Goal: Transaction & Acquisition: Purchase product/service

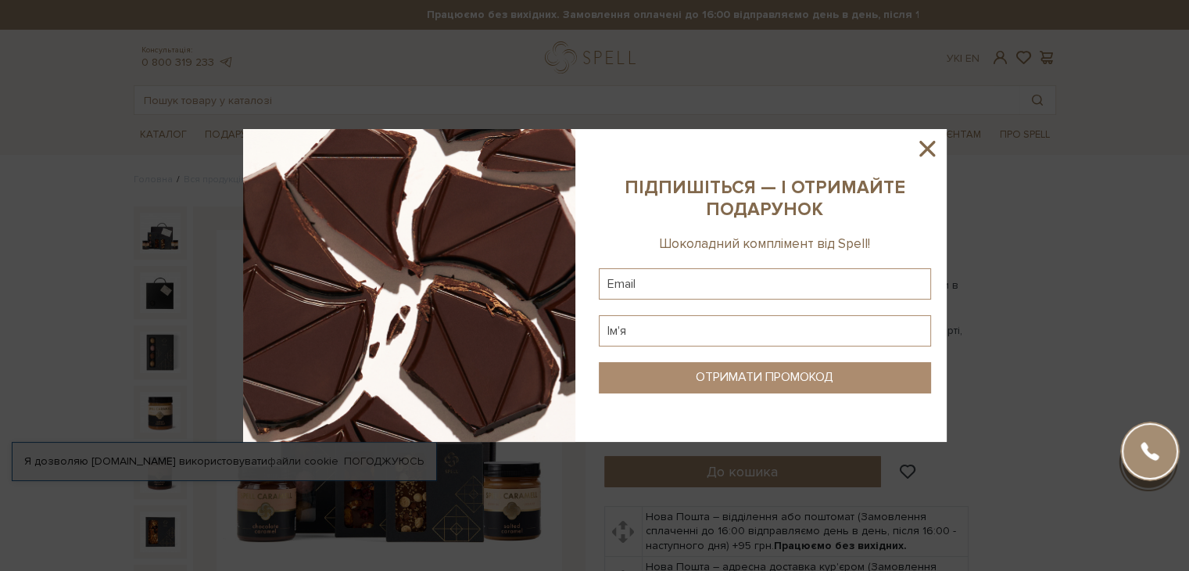
click at [928, 150] on icon at bounding box center [927, 149] width 16 height 16
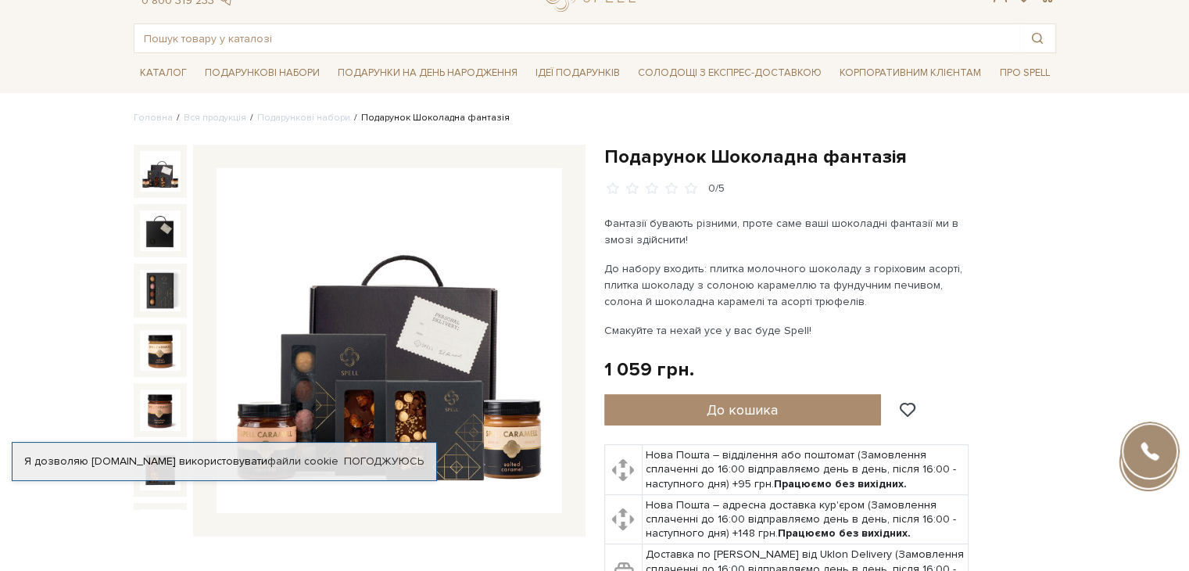
scroll to position [59, 0]
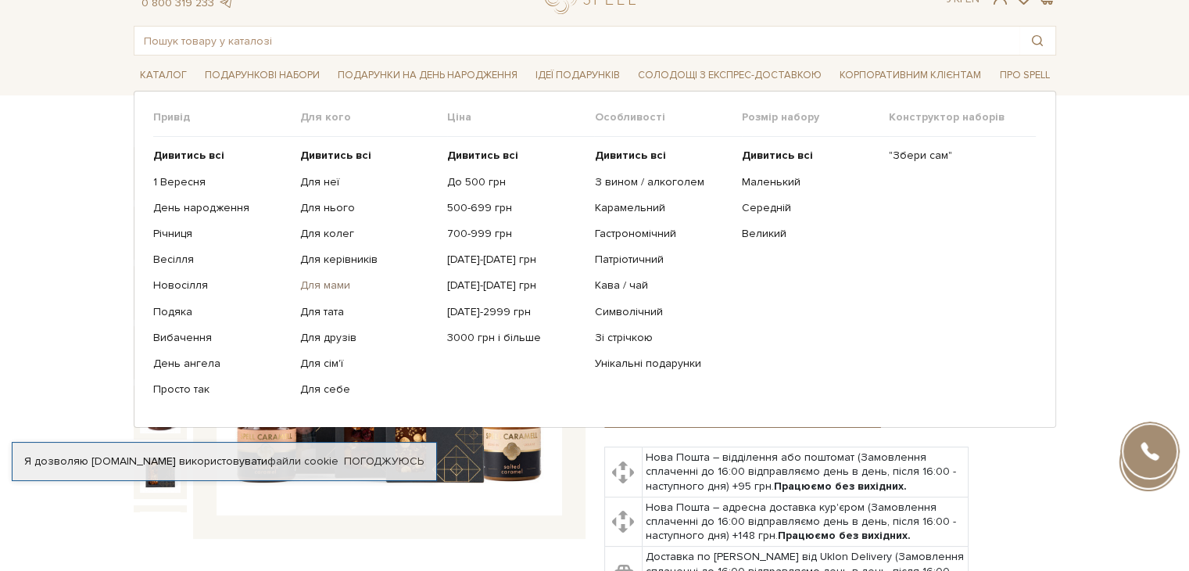
click at [320, 284] on link "Для мами" at bounding box center [367, 285] width 135 height 14
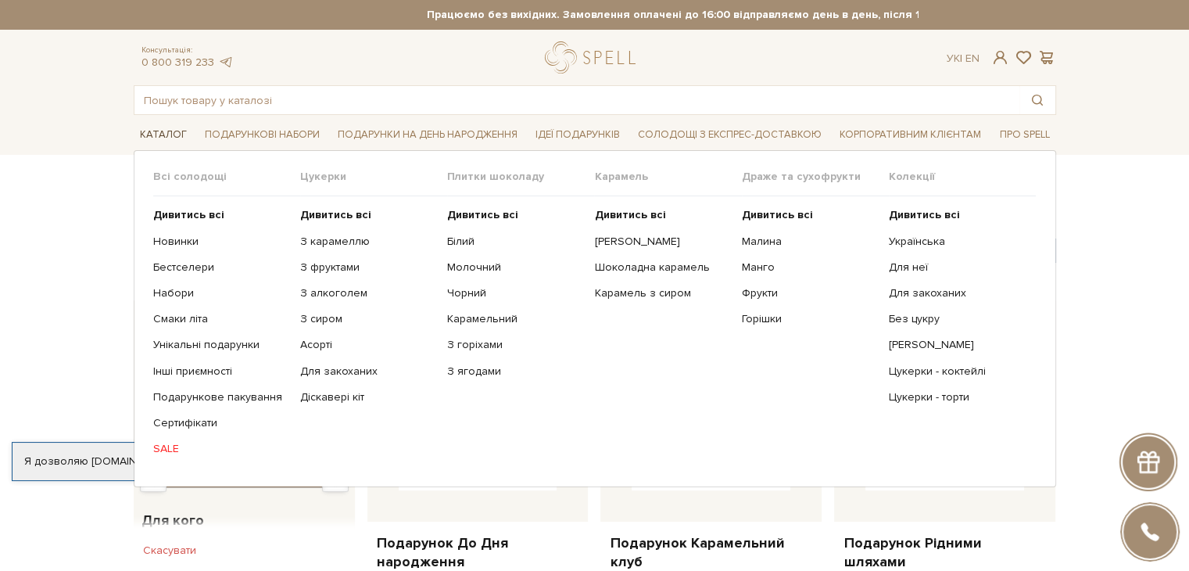
click at [156, 138] on span "Каталог" at bounding box center [163, 135] width 59 height 24
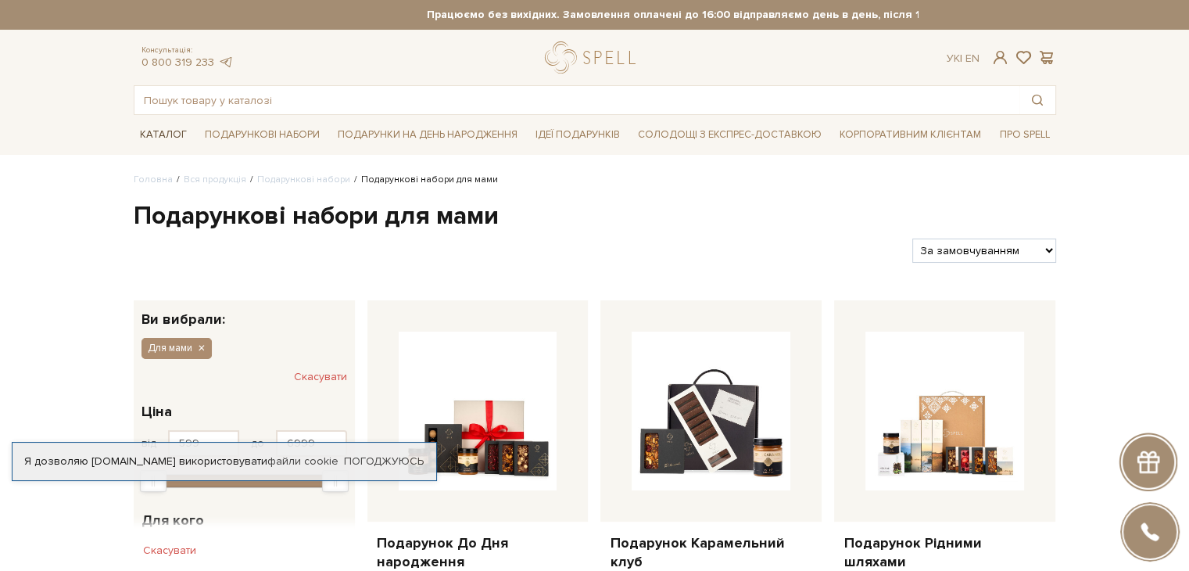
click at [163, 138] on span "Каталог" at bounding box center [163, 135] width 59 height 24
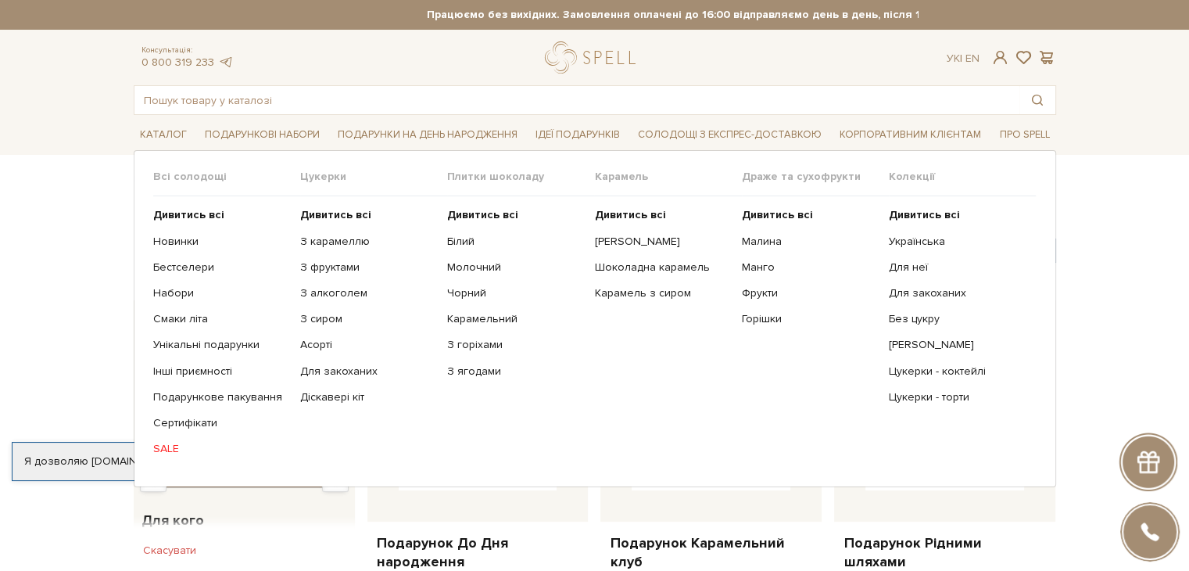
click at [163, 445] on link "SALE" at bounding box center [220, 449] width 135 height 14
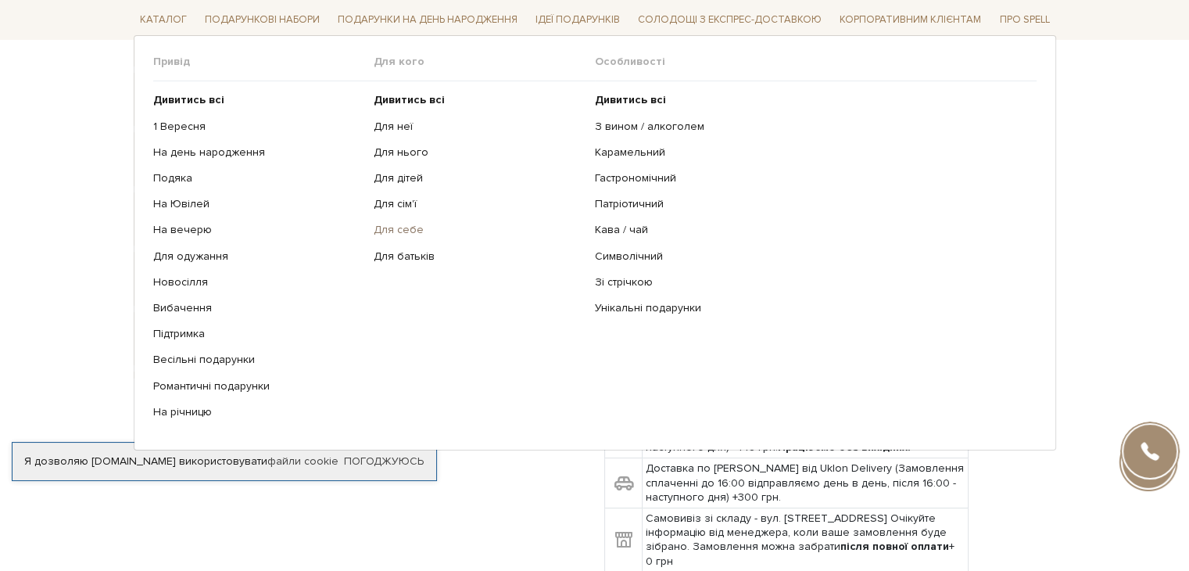
scroll to position [197, 0]
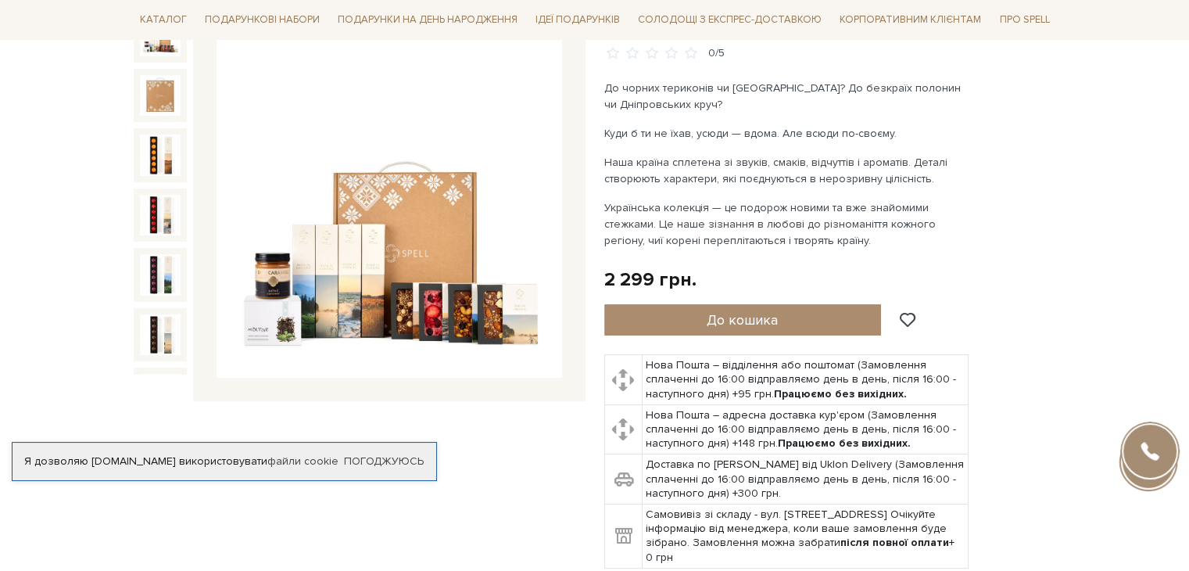
click at [406, 307] on img at bounding box center [388, 205] width 345 height 345
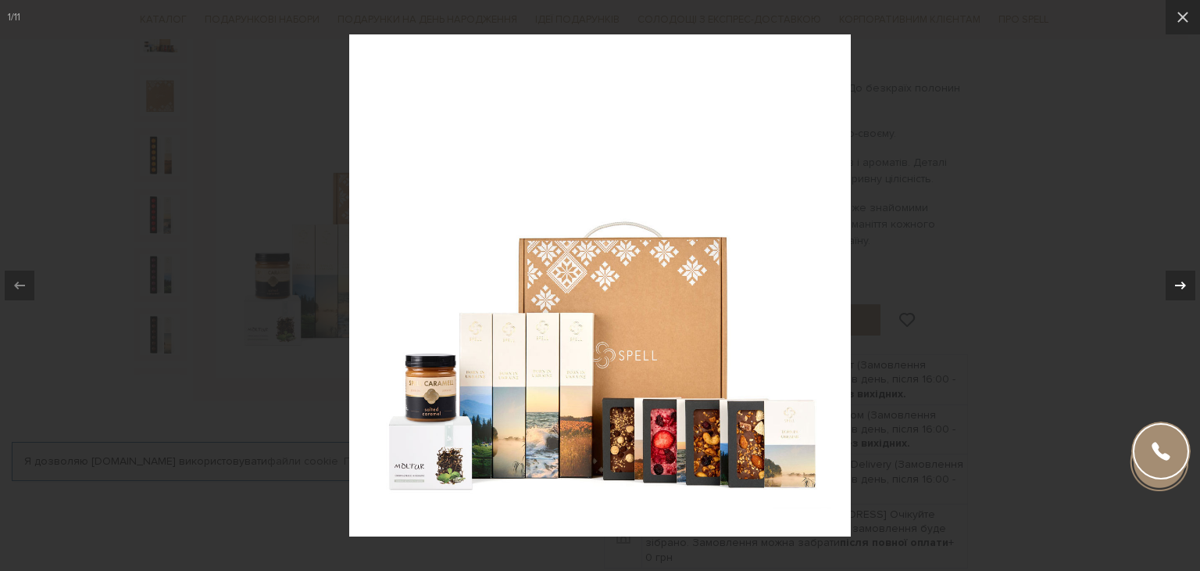
click at [1182, 285] on icon at bounding box center [1181, 285] width 19 height 19
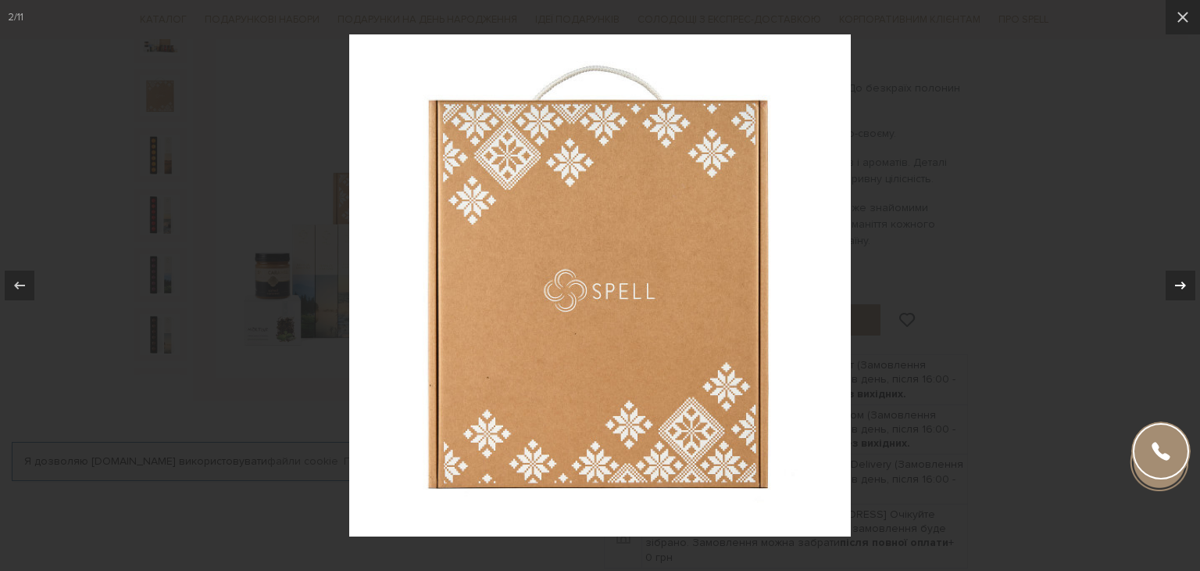
click at [1182, 285] on icon at bounding box center [1181, 285] width 19 height 19
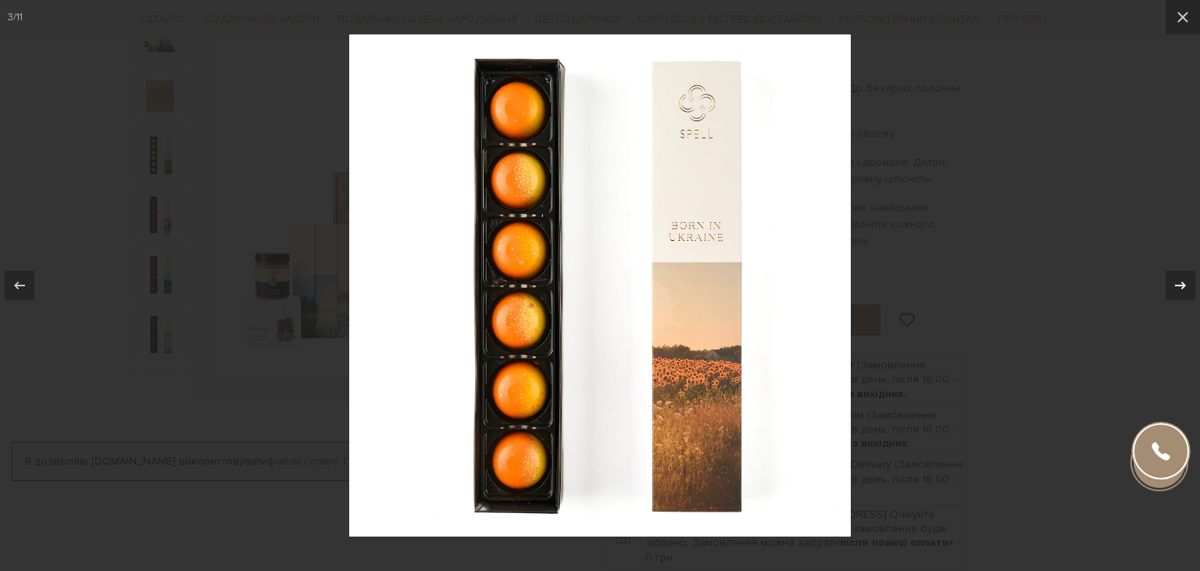
click at [1182, 285] on icon at bounding box center [1181, 285] width 19 height 19
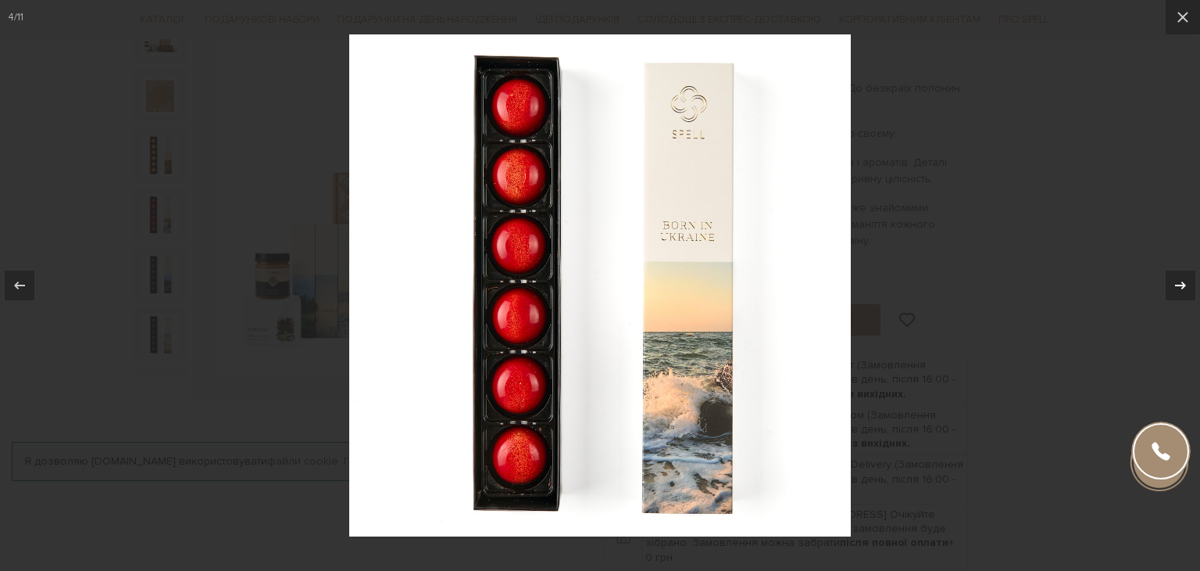
click at [1182, 285] on icon at bounding box center [1181, 285] width 19 height 19
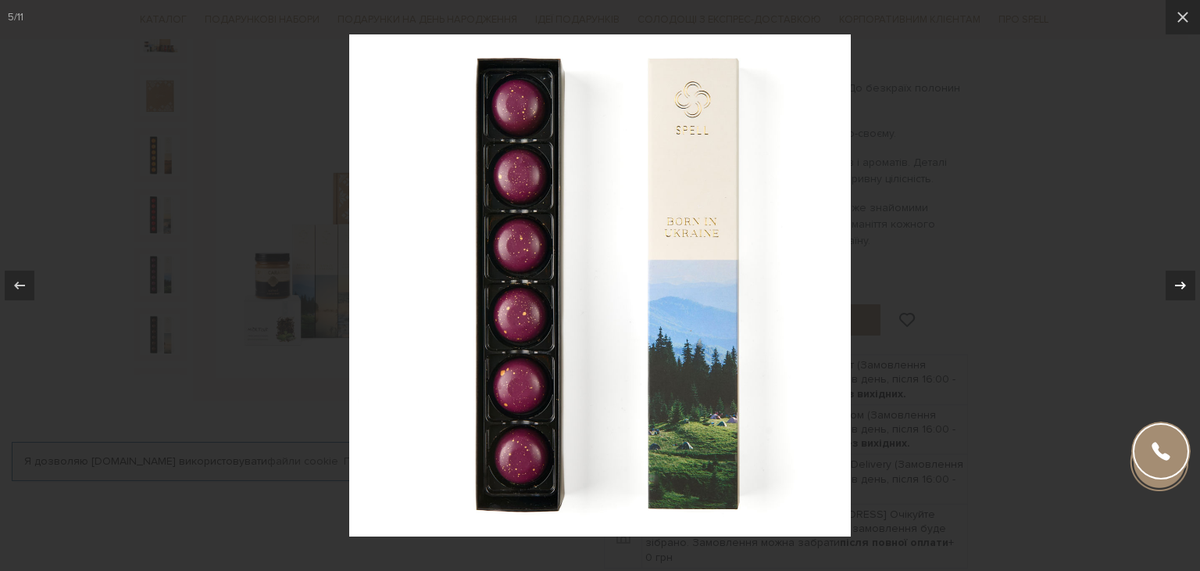
click at [1182, 285] on icon at bounding box center [1181, 285] width 19 height 19
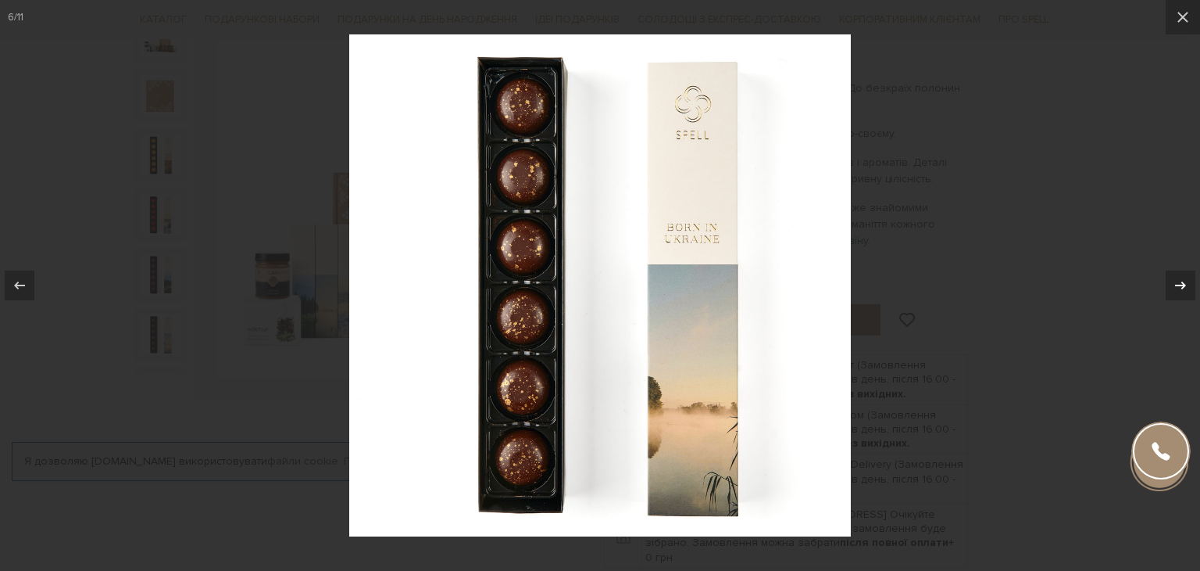
click at [1182, 285] on icon at bounding box center [1181, 285] width 19 height 19
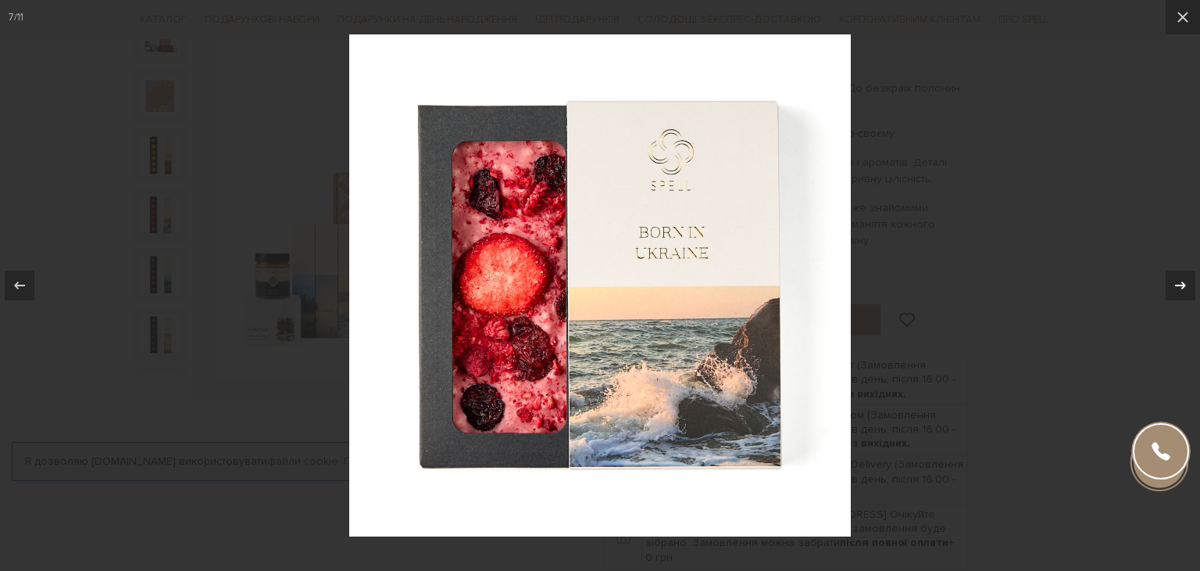
click at [1182, 285] on icon at bounding box center [1181, 285] width 19 height 19
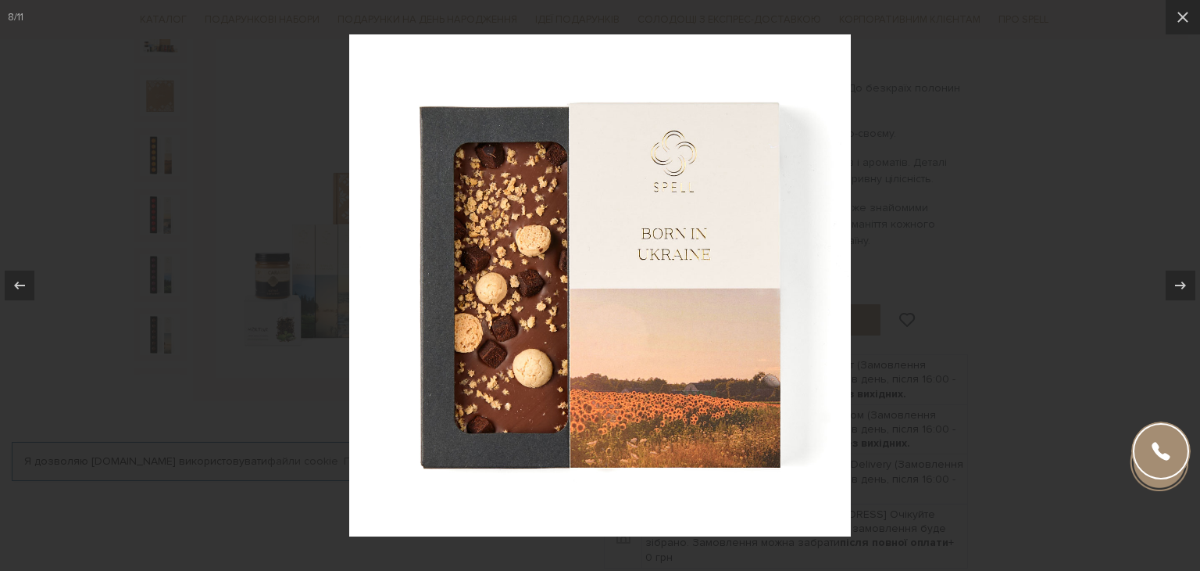
click at [1117, 150] on div at bounding box center [600, 285] width 1200 height 571
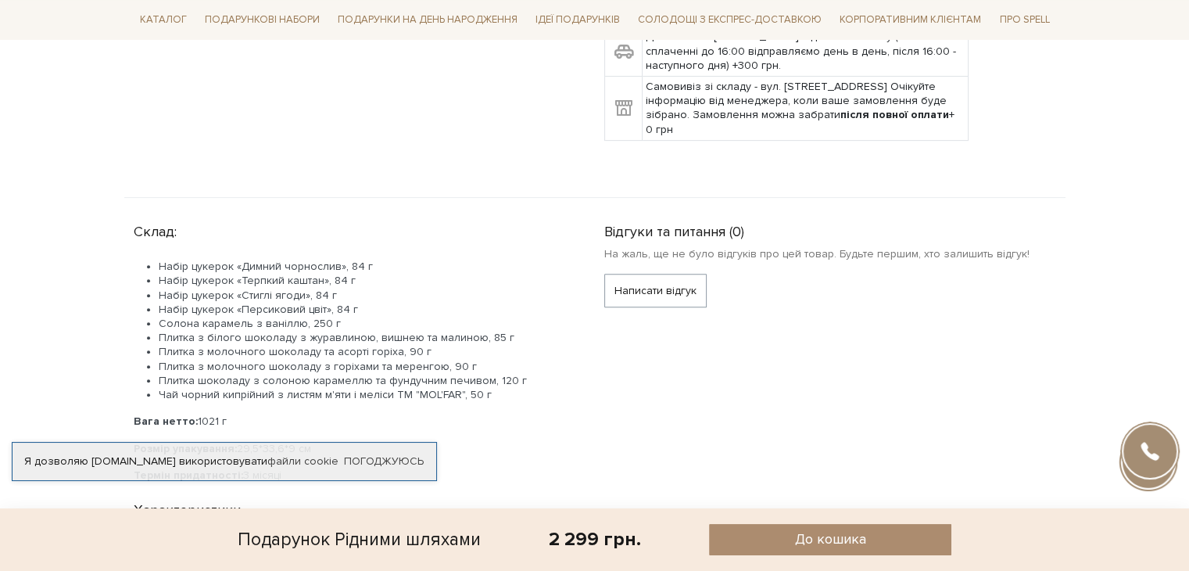
scroll to position [640, 0]
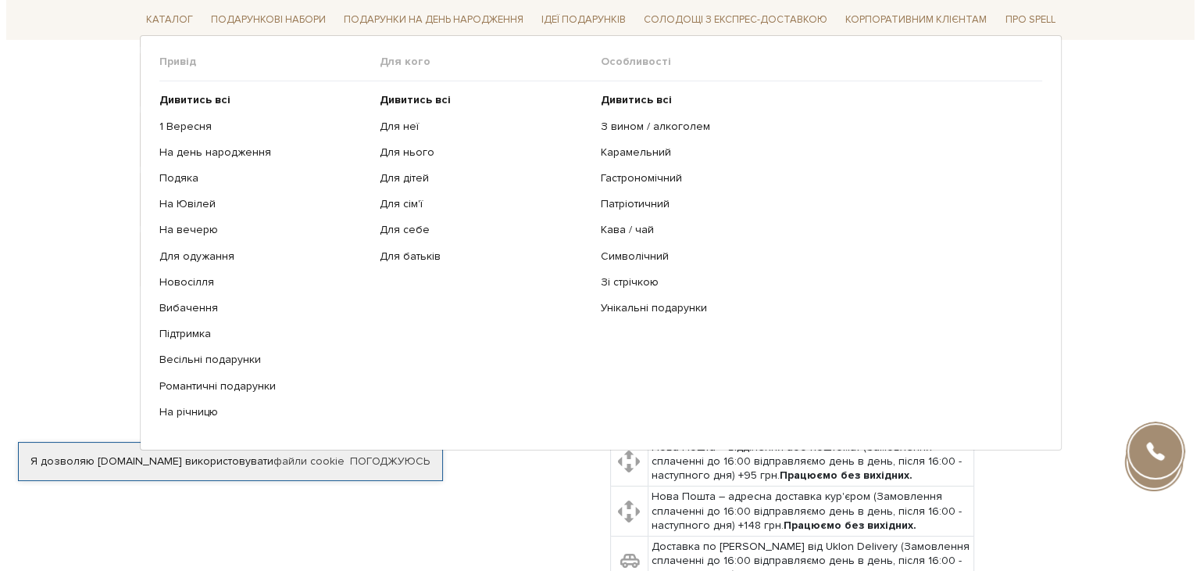
scroll to position [217, 0]
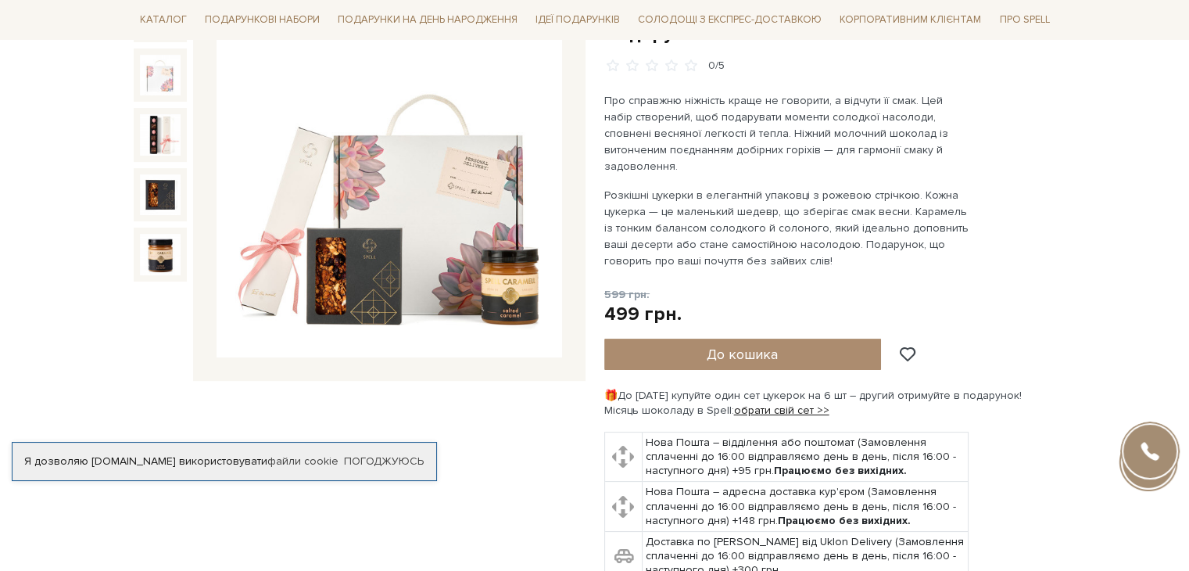
drag, startPoint x: 1160, startPoint y: 129, endPoint x: 397, endPoint y: 257, distance: 773.5
click at [397, 257] on img at bounding box center [388, 185] width 345 height 345
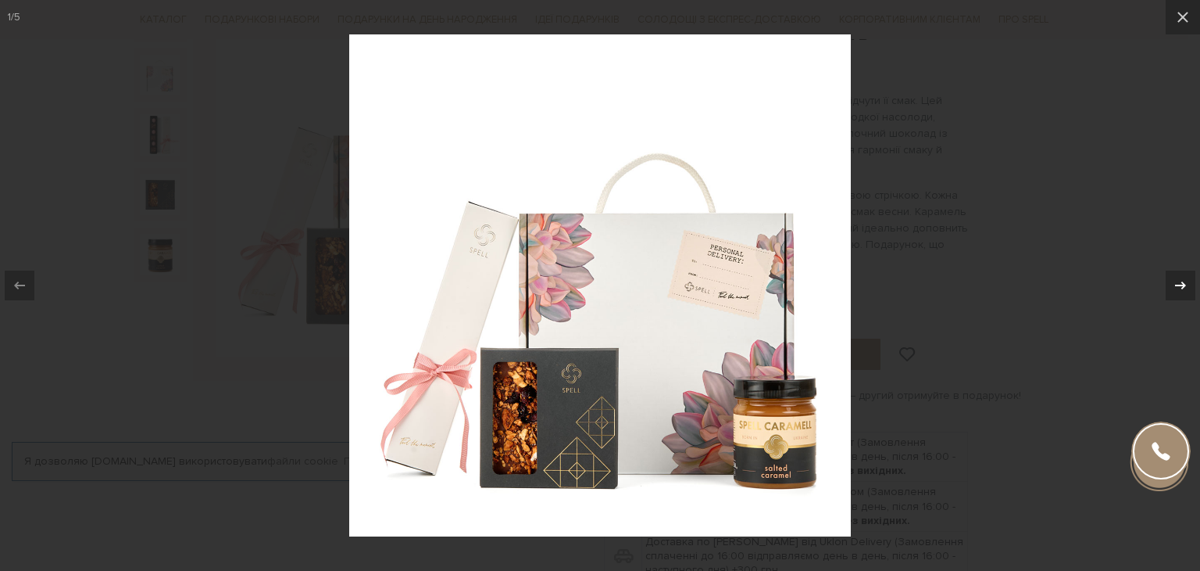
click at [1183, 283] on icon at bounding box center [1180, 285] width 11 height 8
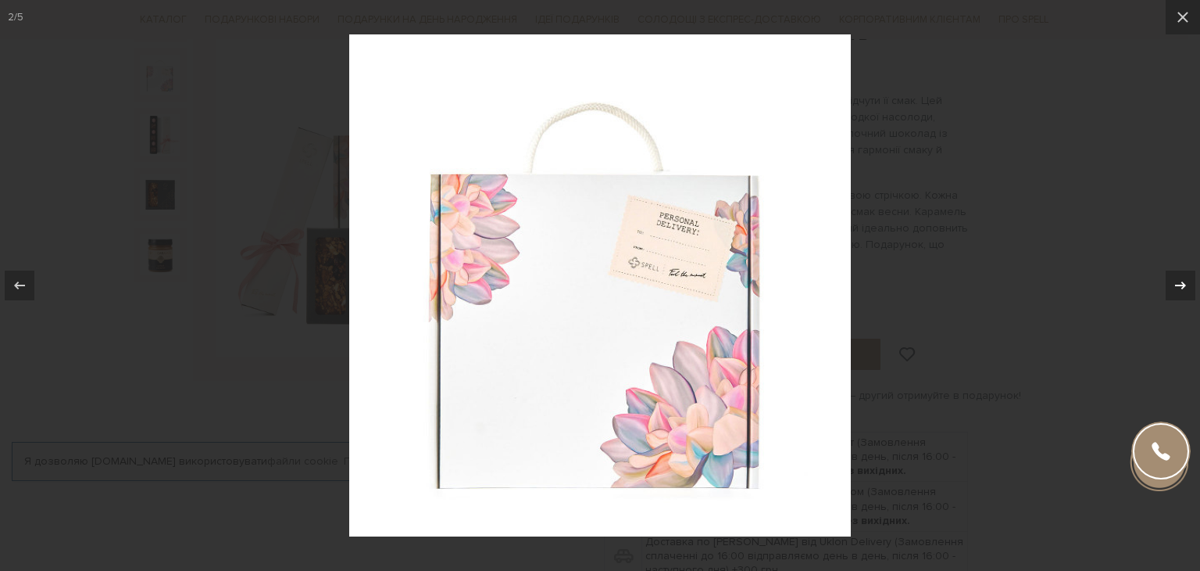
click at [1183, 283] on icon at bounding box center [1180, 285] width 11 height 8
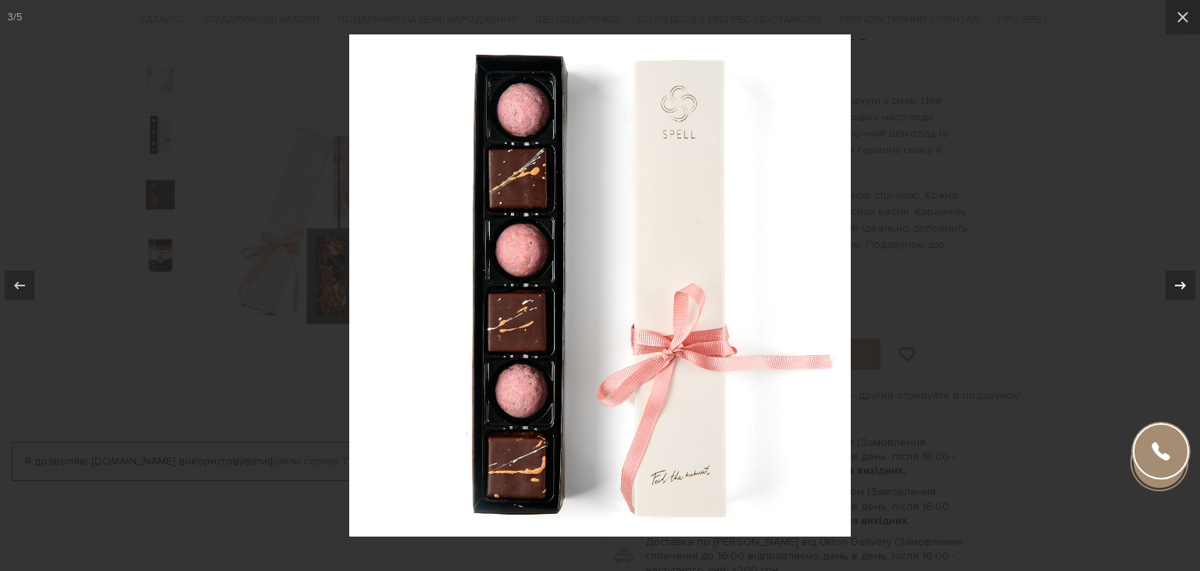
click at [1183, 283] on div "3 / 5" at bounding box center [600, 285] width 1200 height 571
click at [1183, 283] on icon at bounding box center [1180, 285] width 11 height 8
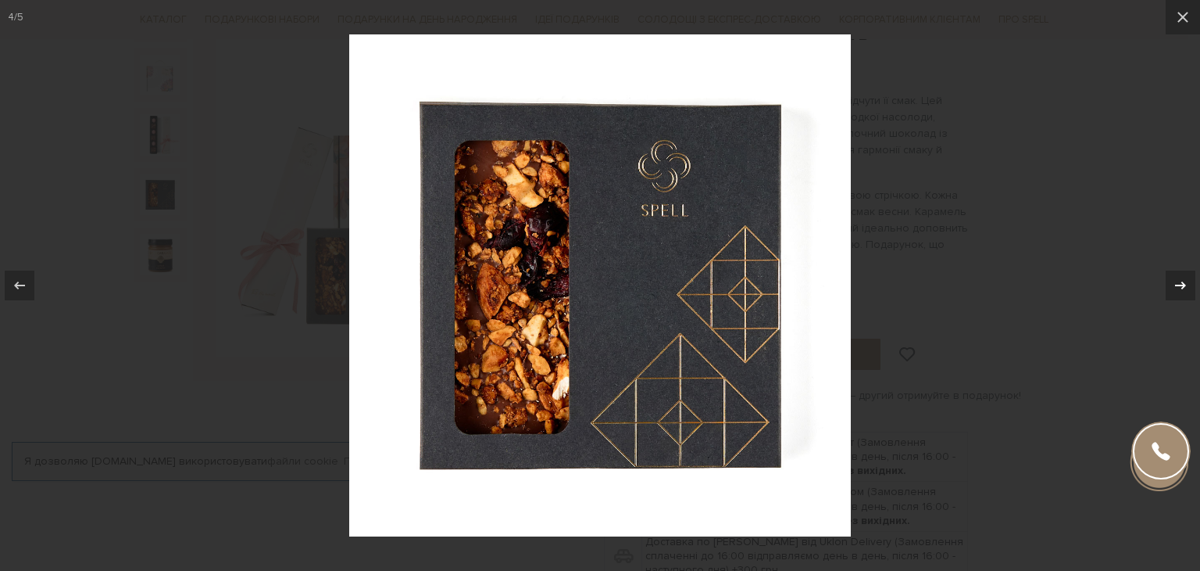
click at [1183, 283] on icon at bounding box center [1180, 285] width 11 height 8
